Goal: Task Accomplishment & Management: Manage account settings

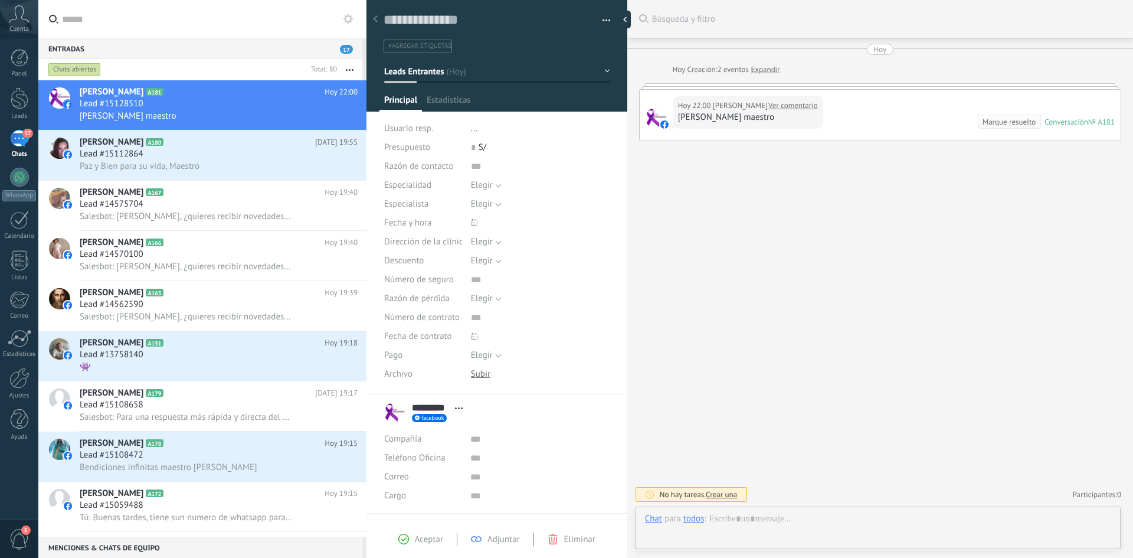
scroll to position [18, 0]
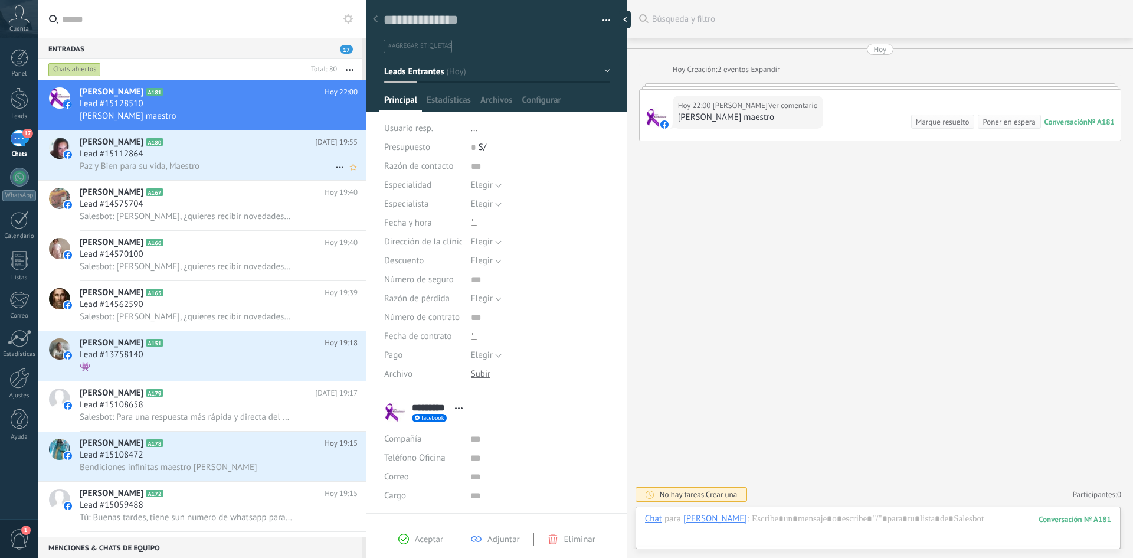
click at [113, 169] on span "Paz y Bien para su vida, Maestro" at bounding box center [140, 165] width 120 height 11
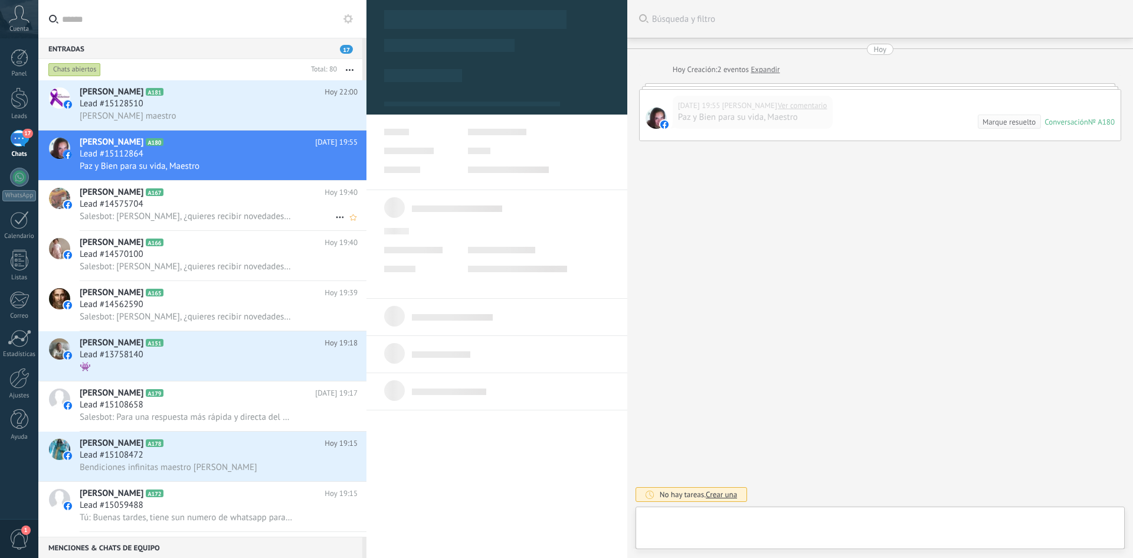
type textarea "**********"
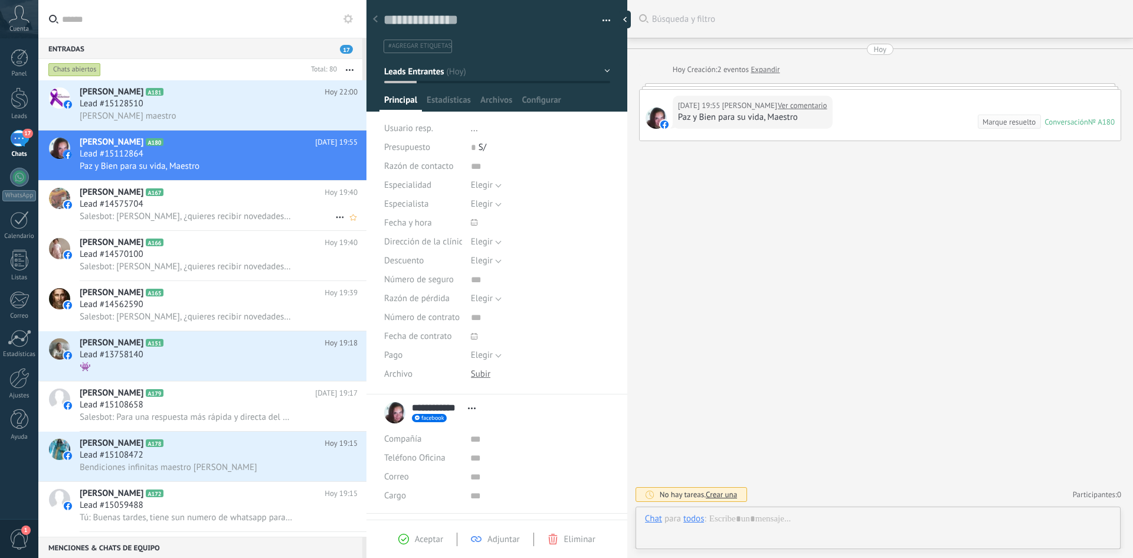
scroll to position [18, 0]
